Goal: Navigation & Orientation: Find specific page/section

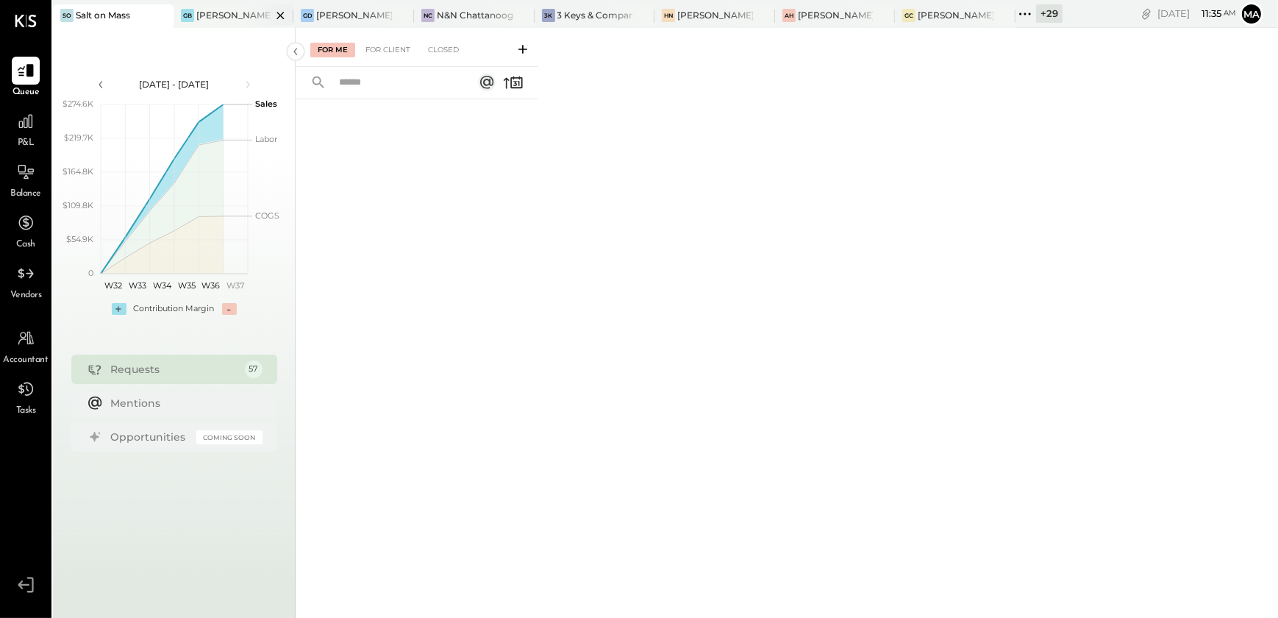
click at [224, 16] on div "[PERSON_NAME] Back Bay" at bounding box center [234, 15] width 76 height 13
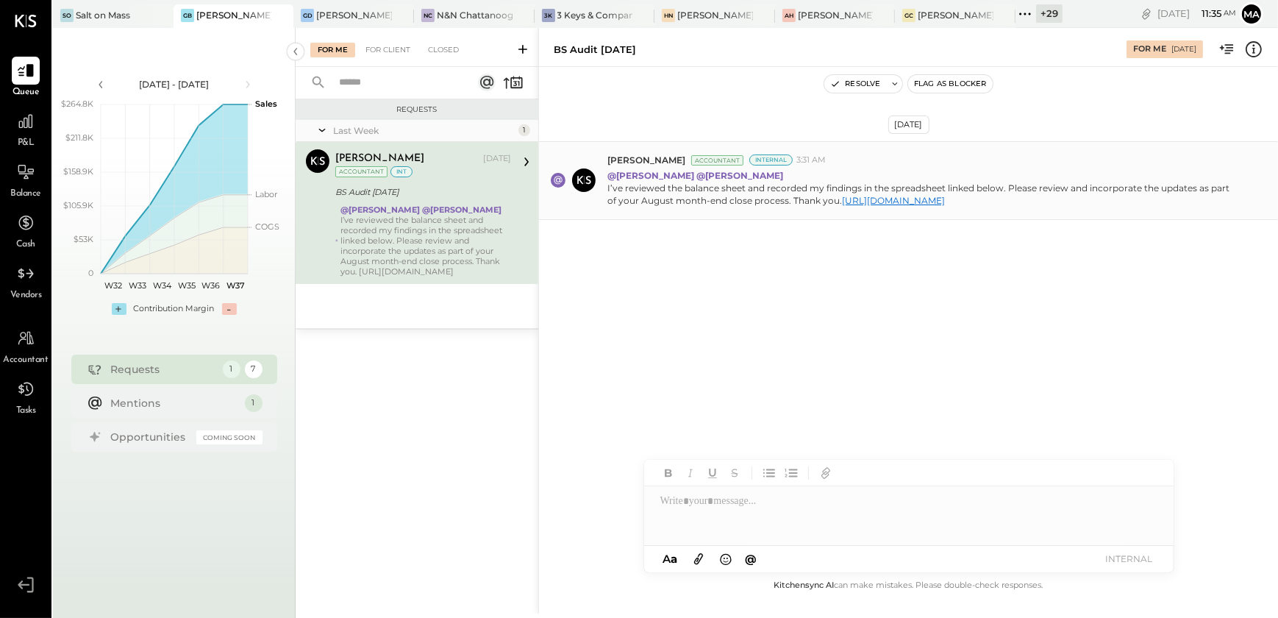
click at [842, 206] on link "[URL][DOMAIN_NAME]" at bounding box center [893, 200] width 103 height 11
click at [332, 13] on div "[PERSON_NAME] Downtown" at bounding box center [354, 15] width 76 height 13
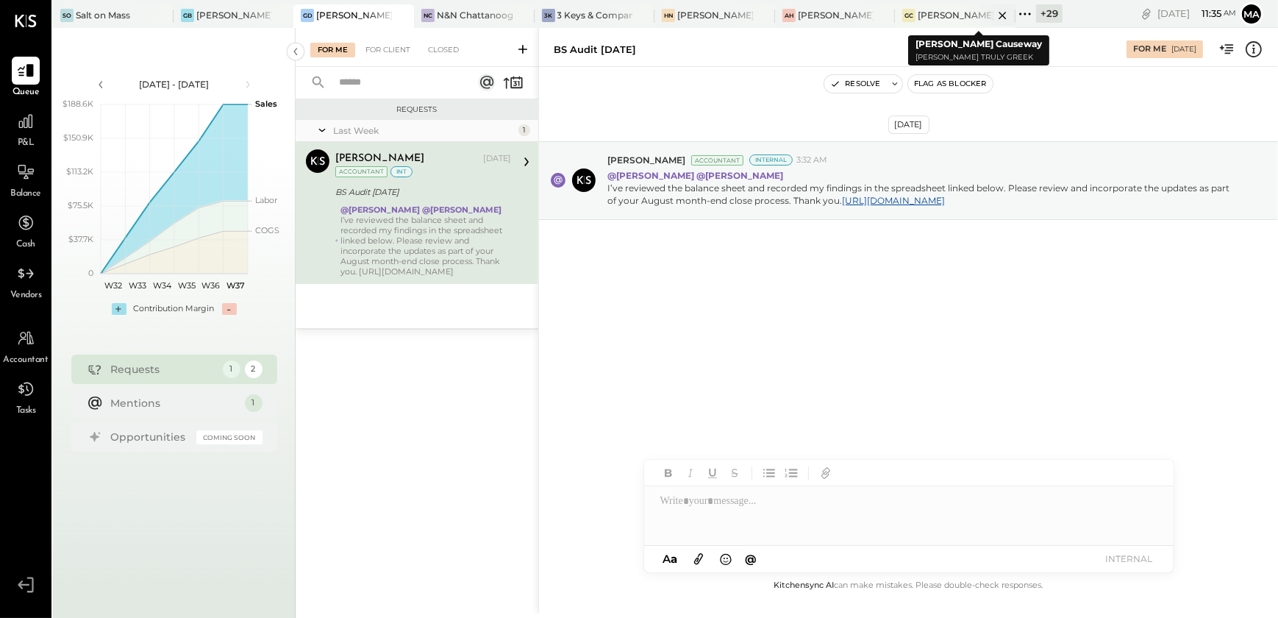
click at [944, 17] on div "[PERSON_NAME] Causeway" at bounding box center [956, 15] width 76 height 13
